Goal: Task Accomplishment & Management: Use online tool/utility

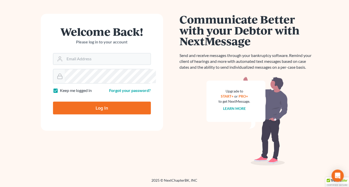
scroll to position [100, 0]
type input "[EMAIL_ADDRESS][DOMAIN_NAME]"
click at [108, 101] on input "Log In" at bounding box center [102, 107] width 98 height 13
type input "Thinking..."
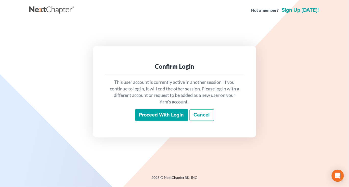
click at [152, 121] on input "Proceed with login" at bounding box center [161, 115] width 53 height 12
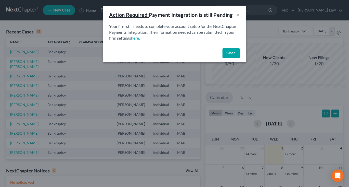
click at [238, 58] on button "Close" at bounding box center [231, 53] width 17 height 10
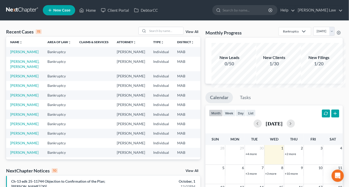
click at [181, 35] on div "View All" at bounding box center [169, 31] width 62 height 8
click at [167, 34] on input "search" at bounding box center [166, 30] width 36 height 7
type input "zotos"
